Goal: Find contact information: Find contact information

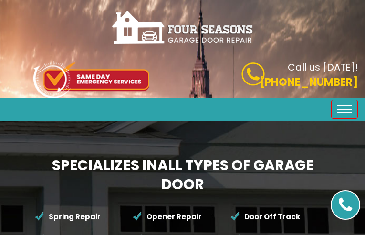
type input "HLgDGjUlzEB"
type input "(7__) ___-____"
type input "[EMAIL_ADDRESS][DOMAIN_NAME]"
type input "OeLkQXVCs"
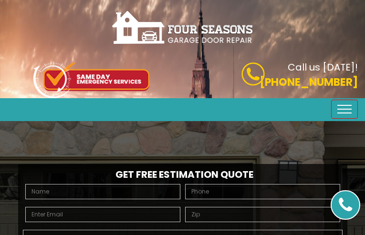
type input "kMthPeatr"
type input "(9__) ___-____"
type input "[EMAIL_ADDRESS][DOMAIN_NAME]"
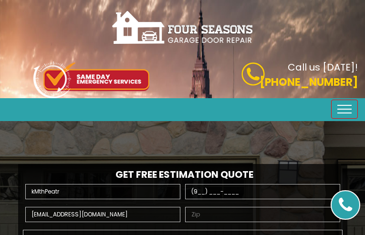
type input "aGSGsNEnGB"
